Goal: Information Seeking & Learning: Learn about a topic

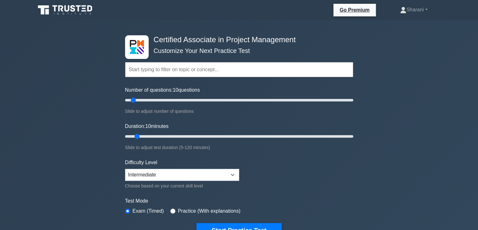
drag, startPoint x: 195, startPoint y: 127, endPoint x: 425, endPoint y: 178, distance: 235.1
click at [425, 178] on div "Certified Associate in Project Management Customize Your Next Practice Test Top…" at bounding box center [239, 212] width 478 height 384
click at [158, 172] on select "Beginner Intermediate Expert" at bounding box center [182, 175] width 114 height 12
drag, startPoint x: 132, startPoint y: 100, endPoint x: 158, endPoint y: 104, distance: 25.7
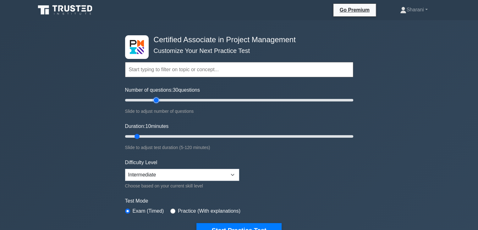
type input "30"
click at [158, 104] on input "Number of questions: 30 questions" at bounding box center [239, 100] width 228 height 8
drag, startPoint x: 136, startPoint y: 137, endPoint x: 175, endPoint y: 132, distance: 39.3
type input "30"
click at [175, 132] on input "Duration: 30 minutes" at bounding box center [239, 136] width 228 height 8
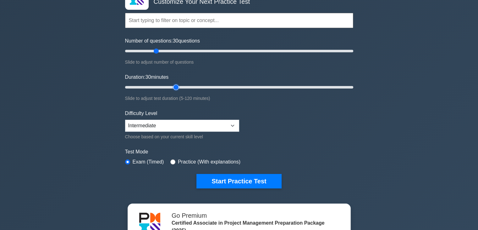
scroll to position [63, 0]
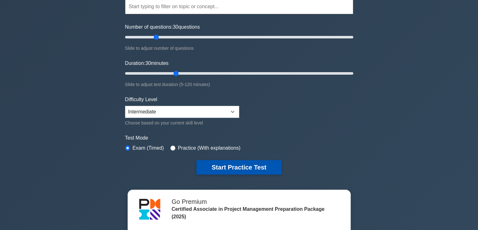
click at [206, 168] on button "Start Practice Test" at bounding box center [239, 167] width 85 height 14
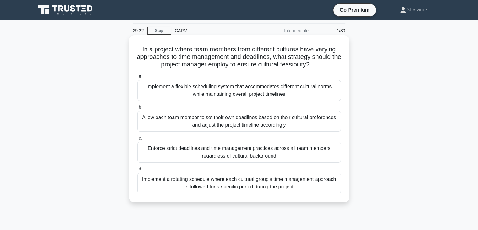
click at [225, 94] on div "Implement a flexible scheduling system that accommodates different cultural nor…" at bounding box center [239, 90] width 204 height 21
click at [137, 78] on input "a. Implement a flexible scheduling system that accommodates different cultural …" at bounding box center [137, 76] width 0 height 4
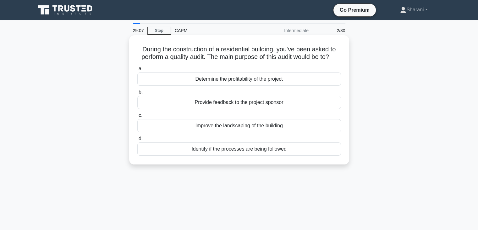
click at [237, 100] on div "Provide feedback to the project sponsor" at bounding box center [239, 102] width 204 height 13
click at [137, 94] on input "b. Provide feedback to the project sponsor" at bounding box center [137, 92] width 0 height 4
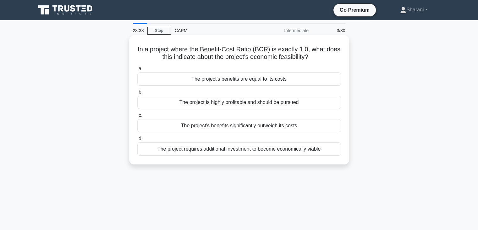
click at [214, 103] on div "The project is highly profitable and should be pursued" at bounding box center [239, 102] width 204 height 13
click at [137, 94] on input "b. The project is highly profitable and should be pursued" at bounding box center [137, 92] width 0 height 4
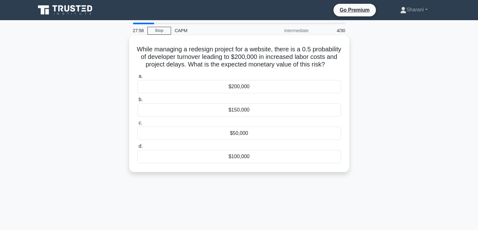
click at [230, 161] on div "$100,000" at bounding box center [239, 156] width 204 height 13
click at [137, 148] on input "d. $100,000" at bounding box center [137, 146] width 0 height 4
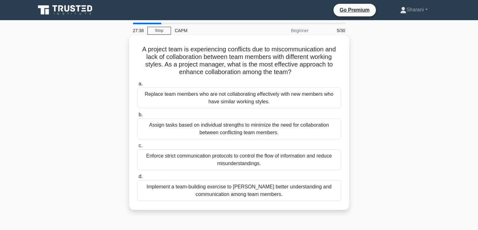
click at [185, 188] on div "Implement a team-building exercise to [PERSON_NAME] better understanding and co…" at bounding box center [239, 190] width 204 height 21
click at [137, 178] on input "d. Implement a team-building exercise to [PERSON_NAME] better understanding and…" at bounding box center [137, 176] width 0 height 4
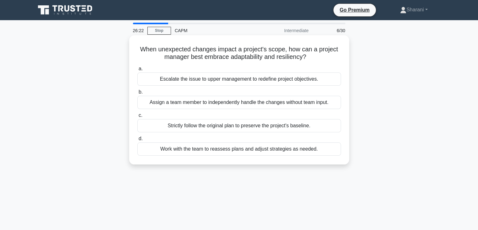
click at [280, 149] on div "Work with the team to reassess plans and adjust strategies as needed." at bounding box center [239, 148] width 204 height 13
click at [137, 141] on input "d. Work with the team to reassess plans and adjust strategies as needed." at bounding box center [137, 138] width 0 height 4
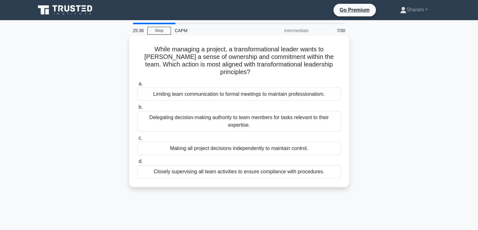
click at [191, 165] on div "Closely supervising all team activities to ensure compliance with procedures." at bounding box center [239, 171] width 204 height 13
click at [137, 163] on input "d. Closely supervising all team activities to ensure compliance with procedures." at bounding box center [137, 161] width 0 height 4
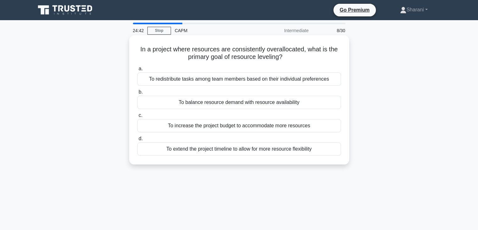
click at [191, 80] on div "To redistribute tasks among team members based on their individual preferences" at bounding box center [239, 78] width 204 height 13
click at [137, 71] on input "a. To redistribute tasks among team members based on their individual preferenc…" at bounding box center [137, 69] width 0 height 4
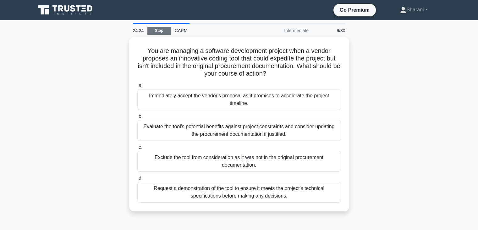
click at [162, 27] on link "Stop" at bounding box center [159, 31] width 24 height 8
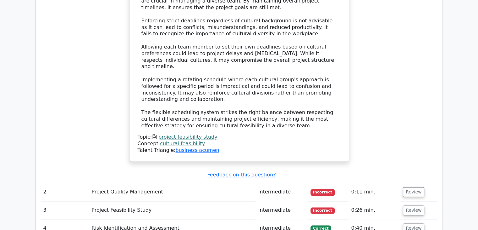
scroll to position [880, 0]
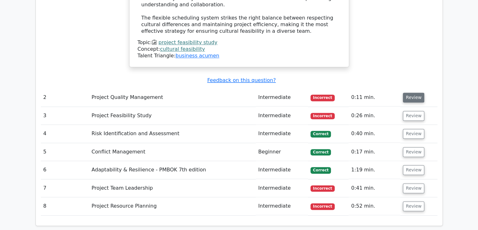
click at [404, 92] on button "Review" at bounding box center [413, 97] width 21 height 10
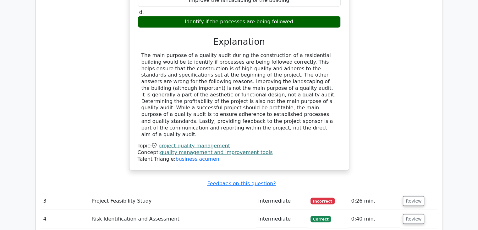
scroll to position [1101, 0]
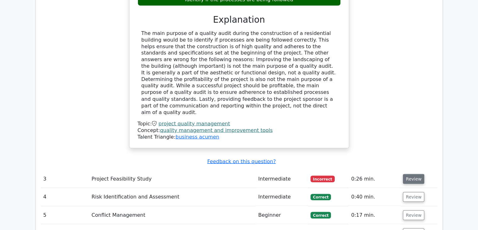
click at [415, 174] on button "Review" at bounding box center [413, 179] width 21 height 10
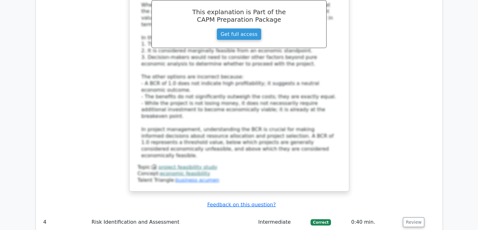
scroll to position [1446, 0]
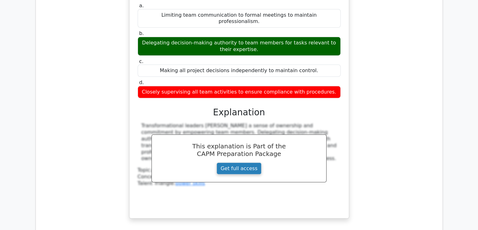
scroll to position [1792, 0]
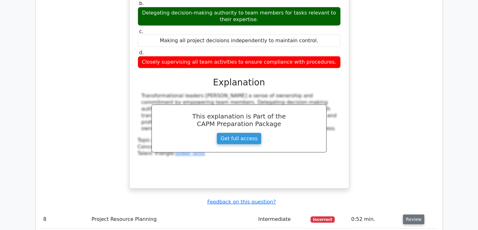
click at [418, 214] on button "Review" at bounding box center [413, 219] width 21 height 10
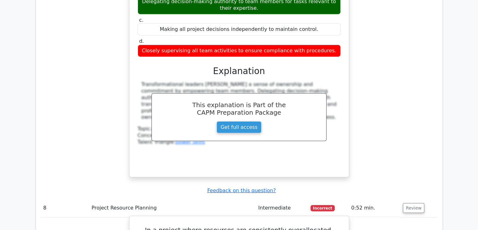
scroll to position [1824, 0]
